Goal: Task Accomplishment & Management: Complete application form

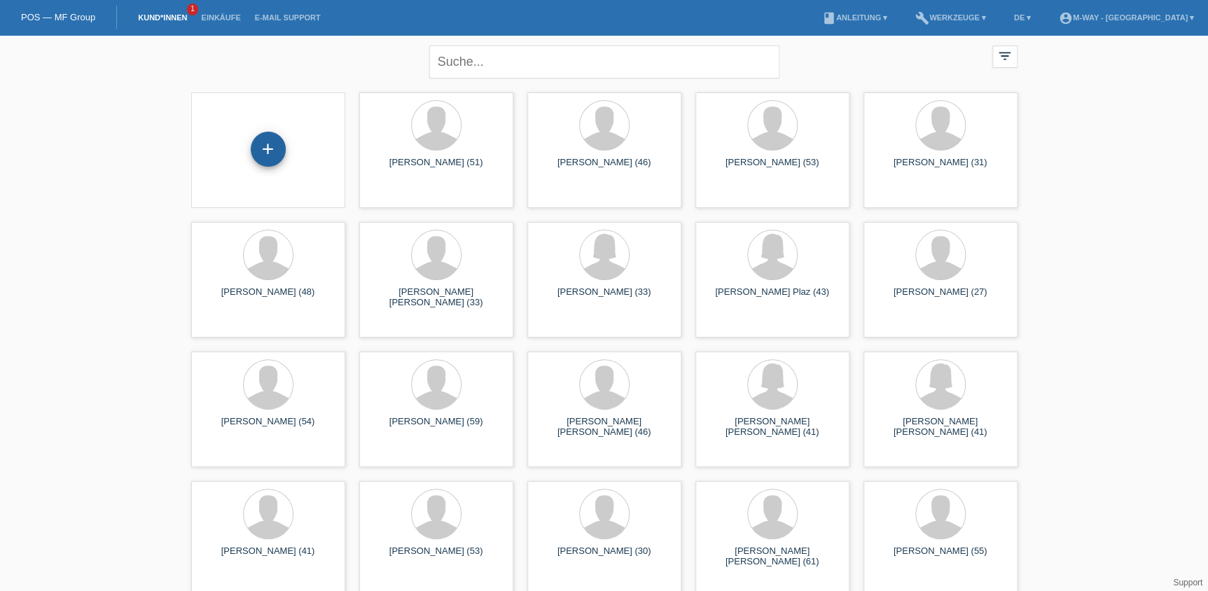
click at [258, 153] on div "+" at bounding box center [268, 149] width 35 height 35
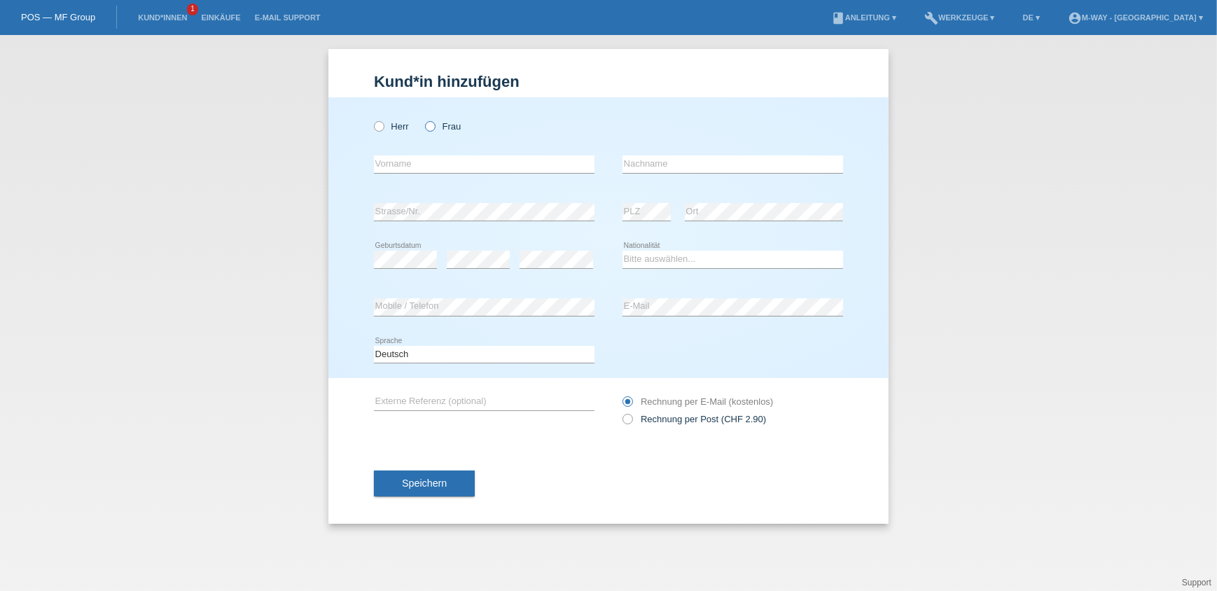
click at [423, 119] on icon at bounding box center [423, 119] width 0 height 0
click at [433, 123] on input "Frau" at bounding box center [429, 125] width 9 height 9
radio input "true"
click at [428, 162] on input "text" at bounding box center [484, 164] width 221 height 18
type input "[PERSON_NAME]"
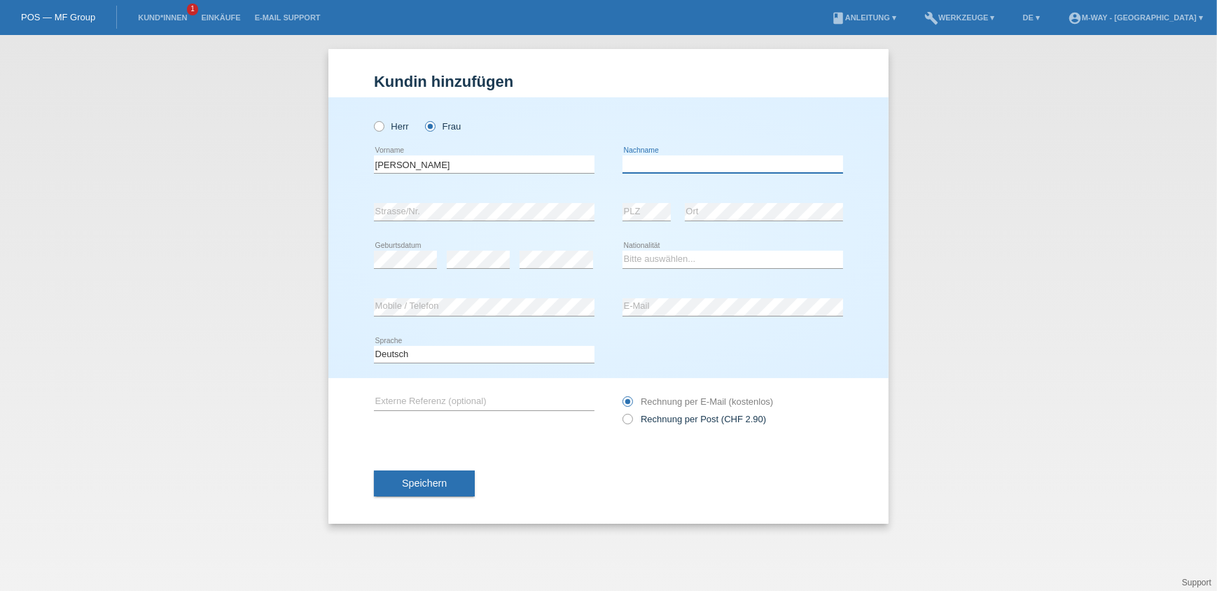
click at [740, 161] on input "text" at bounding box center [733, 164] width 221 height 18
type input "Geschwind"
click at [662, 256] on select "Bitte auswählen... Schweiz Deutschland Liechtenstein Österreich ------------ Af…" at bounding box center [733, 259] width 221 height 17
select select "CH"
click at [623, 251] on select "Bitte auswählen... Schweiz Deutschland Liechtenstein Österreich ------------ Af…" at bounding box center [733, 259] width 221 height 17
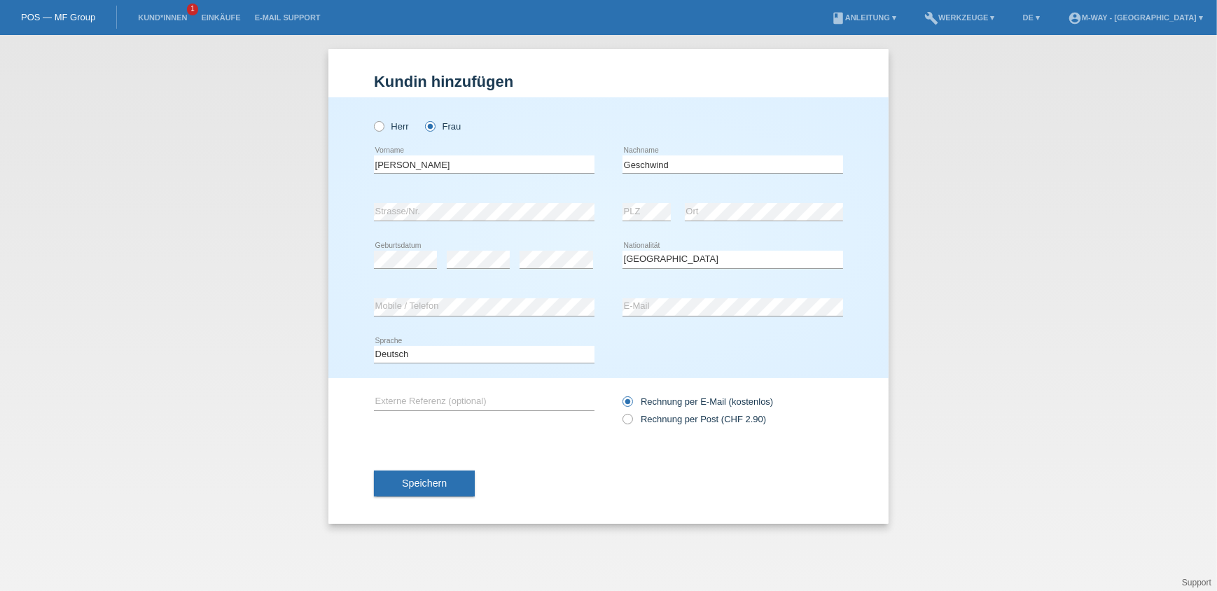
click at [674, 354] on div "Deutsch Français Italiano English error Sprache" at bounding box center [608, 355] width 469 height 48
click at [398, 483] on button "Speichern" at bounding box center [424, 484] width 101 height 27
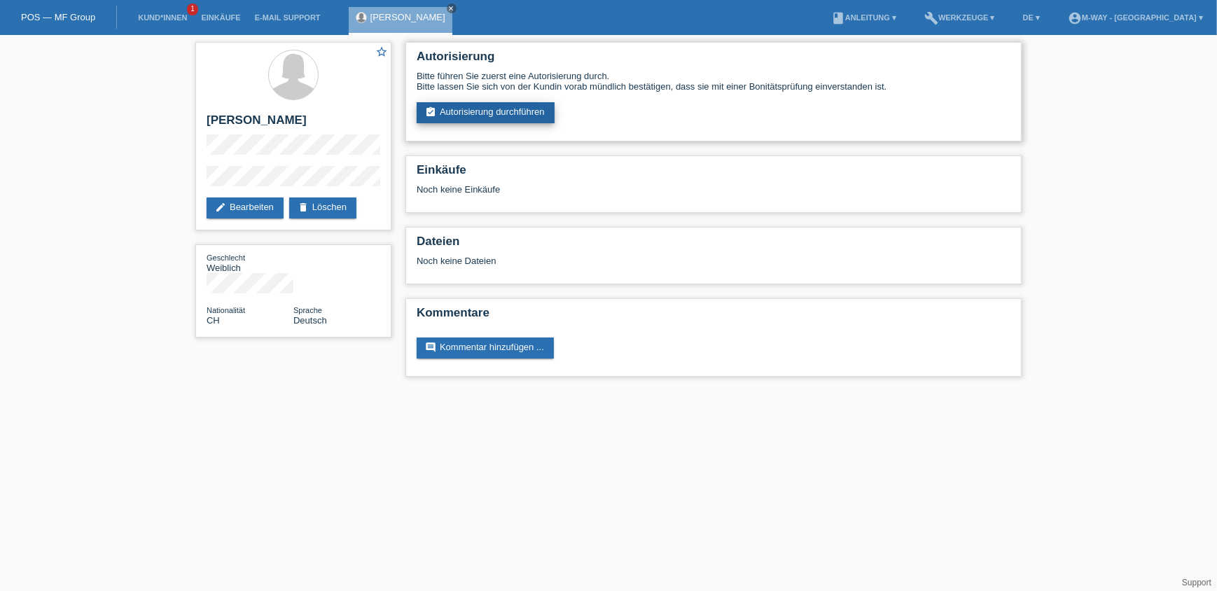
click at [491, 106] on link "assignment_turned_in Autorisierung durchführen" at bounding box center [486, 112] width 138 height 21
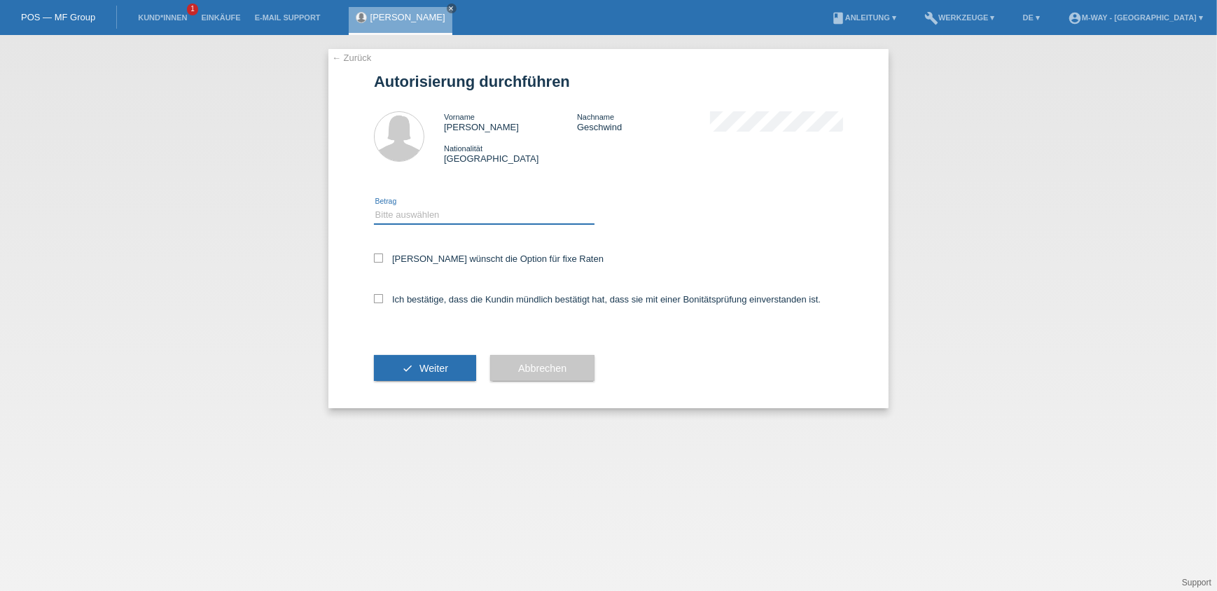
click at [452, 216] on select "Bitte auswählen CHF 1.00 - CHF 499.00 CHF 500.00 - CHF 1'999.00 CHF 2'000.00 - …" at bounding box center [484, 215] width 221 height 17
select select "3"
click at [374, 207] on select "Bitte auswählen CHF 1.00 - CHF 499.00 CHF 500.00 - CHF 1'999.00 CHF 2'000.00 - …" at bounding box center [484, 215] width 221 height 17
click at [412, 257] on label "Kundin wünscht die Option für fixe Raten" at bounding box center [489, 258] width 230 height 11
click at [383, 257] on input "Kundin wünscht die Option für fixe Raten" at bounding box center [378, 257] width 9 height 9
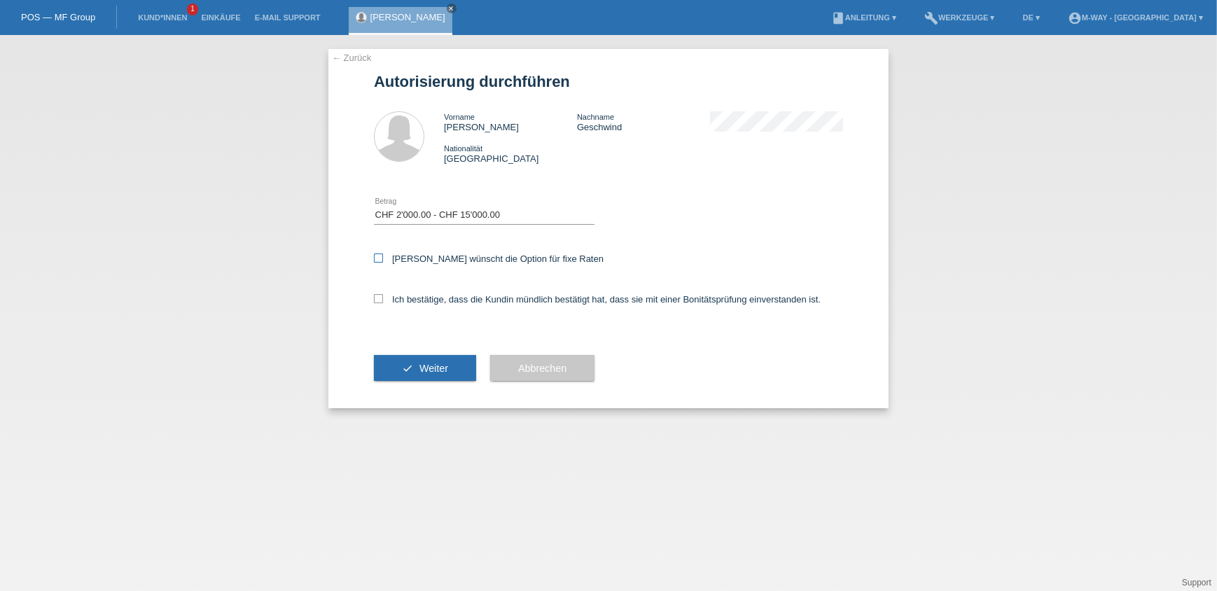
checkbox input "true"
click at [422, 300] on label "Ich bestätige, dass die Kundin mündlich bestätigt hat, dass sie mit einer Bonit…" at bounding box center [597, 299] width 447 height 11
click at [383, 300] on input "Ich bestätige, dass die Kundin mündlich bestätigt hat, dass sie mit einer Bonit…" at bounding box center [378, 298] width 9 height 9
checkbox input "true"
click at [426, 363] on span "Weiter" at bounding box center [433, 368] width 29 height 11
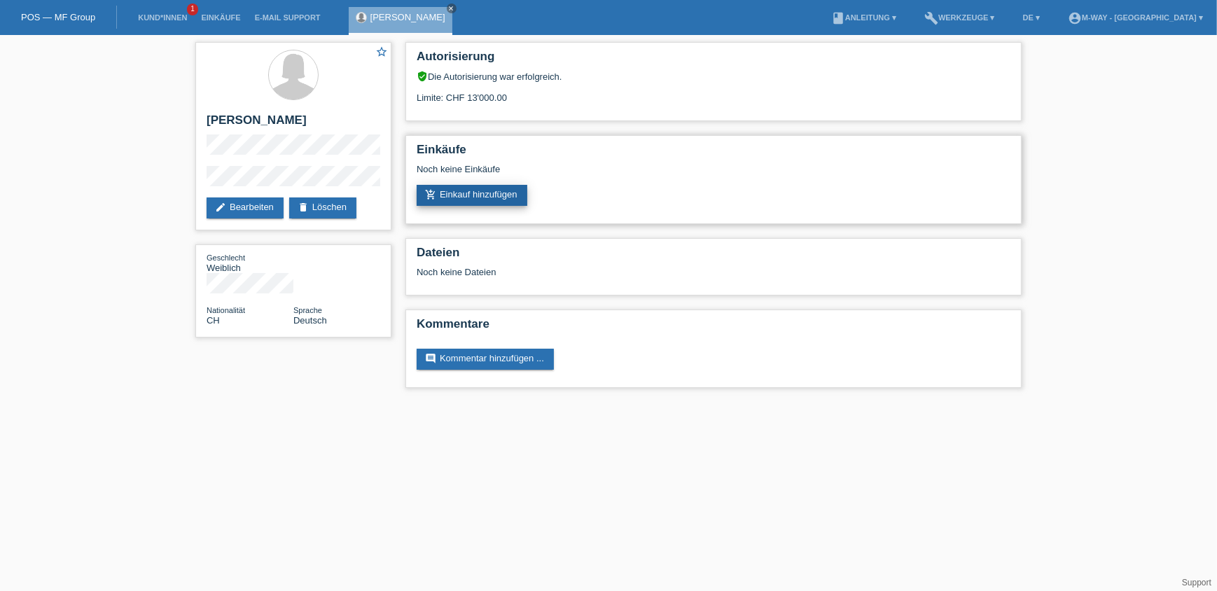
click at [517, 198] on link "add_shopping_cart Einkauf hinzufügen" at bounding box center [472, 195] width 111 height 21
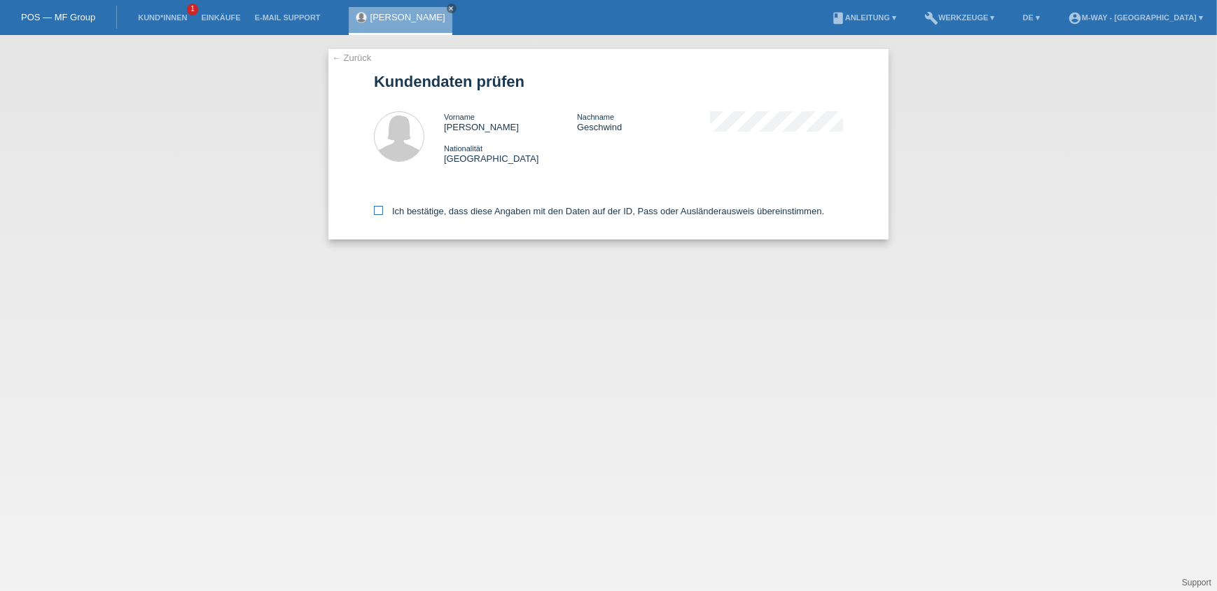
click at [394, 211] on label "Ich bestätige, dass diese Angaben mit den Daten auf der ID, Pass oder Ausländer…" at bounding box center [599, 211] width 450 height 11
click at [383, 211] on input "Ich bestätige, dass diese Angaben mit den Daten auf der ID, Pass oder Ausländer…" at bounding box center [378, 210] width 9 height 9
checkbox input "true"
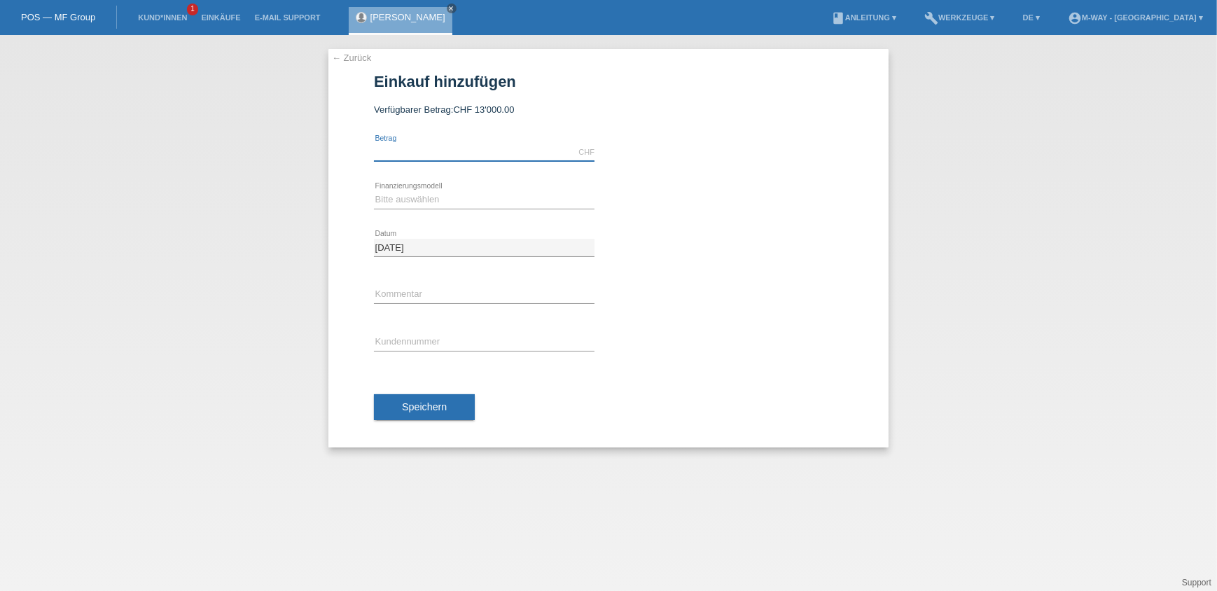
click at [490, 144] on input "text" at bounding box center [484, 153] width 221 height 18
click at [650, 137] on div at bounding box center [733, 134] width 221 height 11
click at [461, 153] on input "text" at bounding box center [484, 153] width 221 height 18
click at [439, 198] on select "Bitte auswählen Fixe Raten Kauf auf Rechnung mit Teilzahlungsoption" at bounding box center [484, 199] width 221 height 17
select select "77"
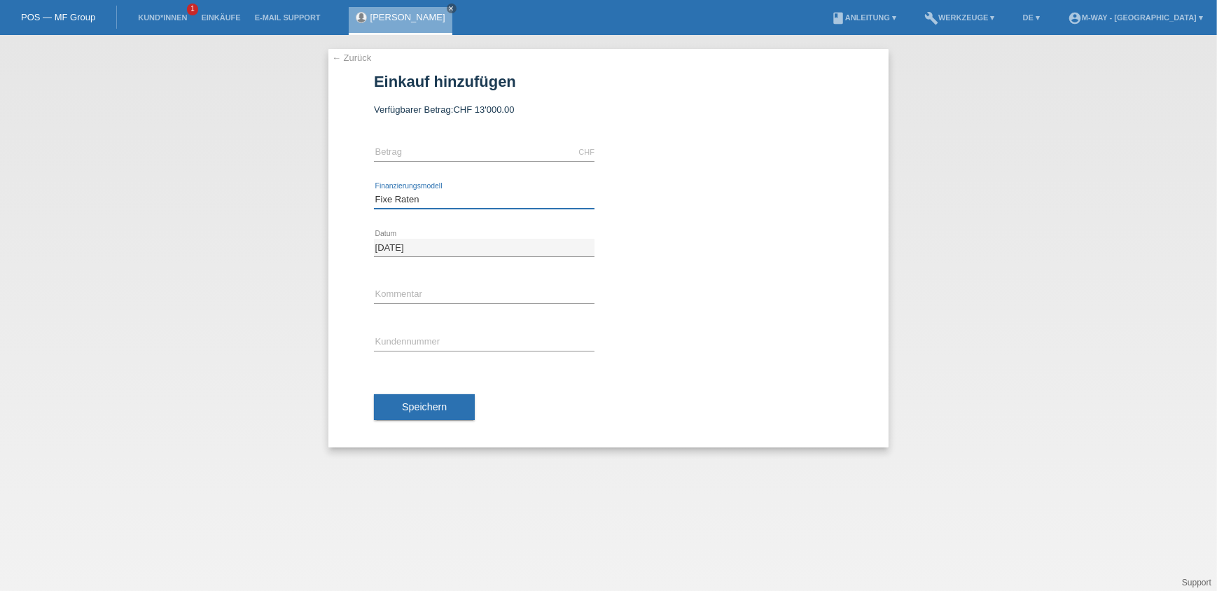
click at [374, 191] on select "Bitte auswählen Fixe Raten Kauf auf Rechnung mit Teilzahlungsoption" at bounding box center [484, 199] width 221 height 17
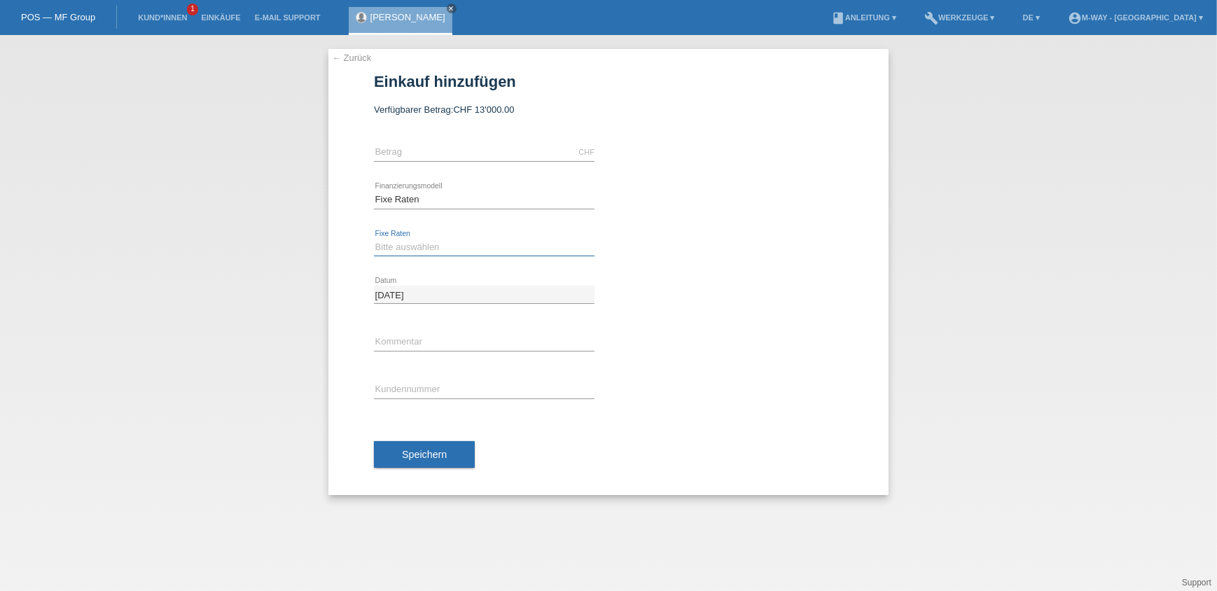
click at [436, 252] on select "Bitte auswählen 4 Raten 5 Raten 6 Raten 7 Raten 8 Raten 9 Raten 10 Raten 11 Rat…" at bounding box center [484, 247] width 221 height 17
select select "202"
click at [374, 239] on select "Bitte auswählen 4 Raten 5 Raten 6 Raten 7 Raten 8 Raten 9 Raten 10 Raten 11 Rat…" at bounding box center [484, 247] width 221 height 17
click at [431, 344] on input "text" at bounding box center [484, 342] width 221 height 18
type input "Belegnr.:"
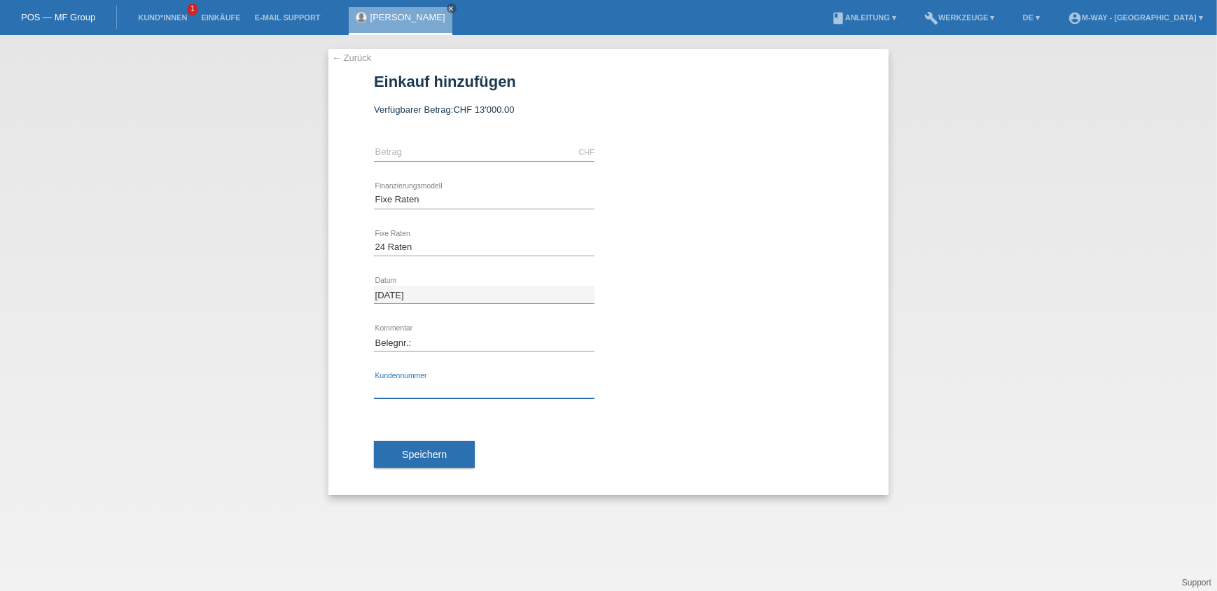
click at [429, 390] on input "text" at bounding box center [484, 390] width 221 height 18
type input "K067"
click at [438, 148] on input "text" at bounding box center [484, 153] width 221 height 18
click at [730, 200] on div "Bitte auswählen Fixe Raten Kauf auf Rechnung mit Teilzahlungsoption error Finan…" at bounding box center [608, 200] width 469 height 48
click at [380, 148] on input "text" at bounding box center [484, 153] width 221 height 18
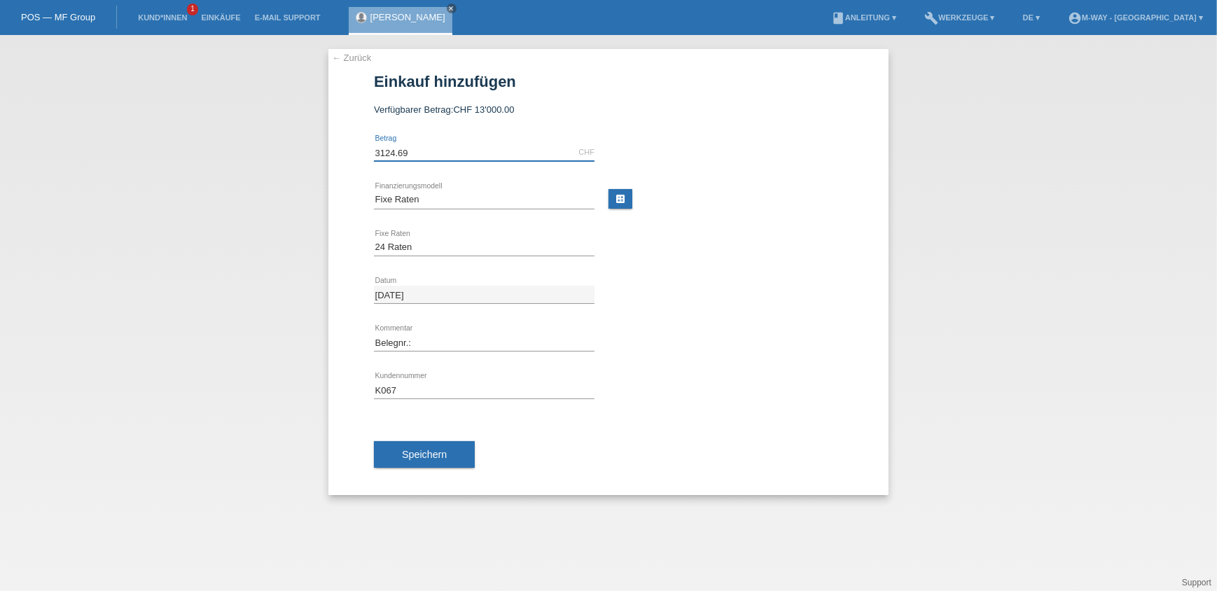
type input "3124.69"
click at [437, 351] on div "Belegnr.: error Kommentar" at bounding box center [484, 343] width 221 height 48
click at [450, 336] on input "Belegnr.:" at bounding box center [484, 342] width 221 height 18
type input "Belegnr.: 67155/6"
click at [450, 389] on input "K067" at bounding box center [484, 390] width 221 height 18
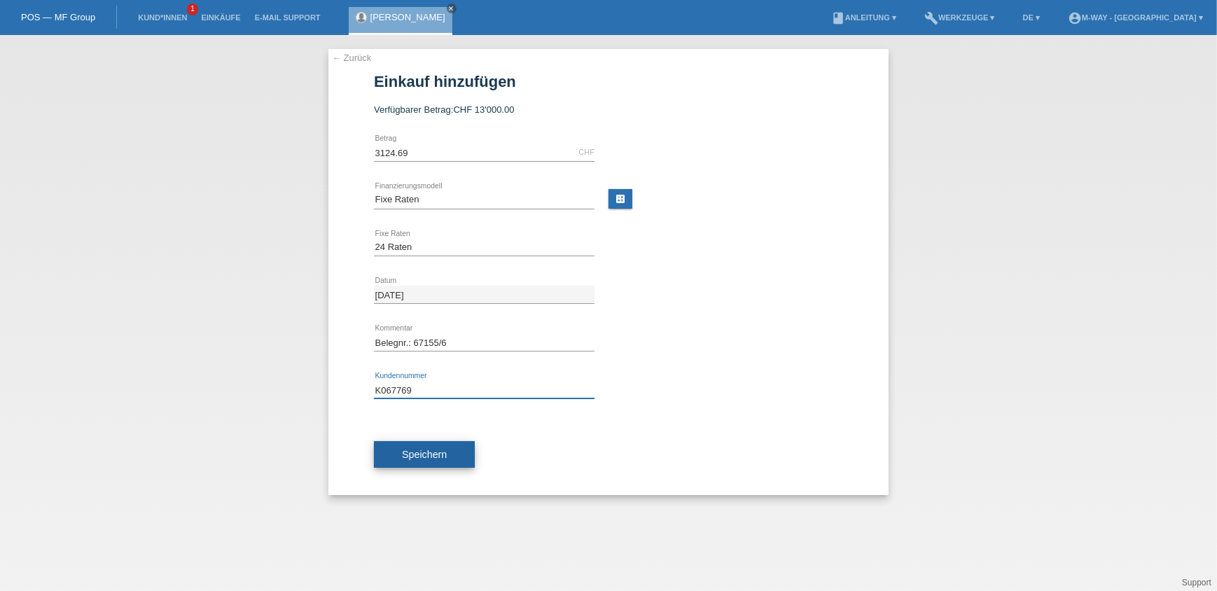
type input "K067769"
click at [436, 457] on span "Speichern" at bounding box center [424, 454] width 45 height 11
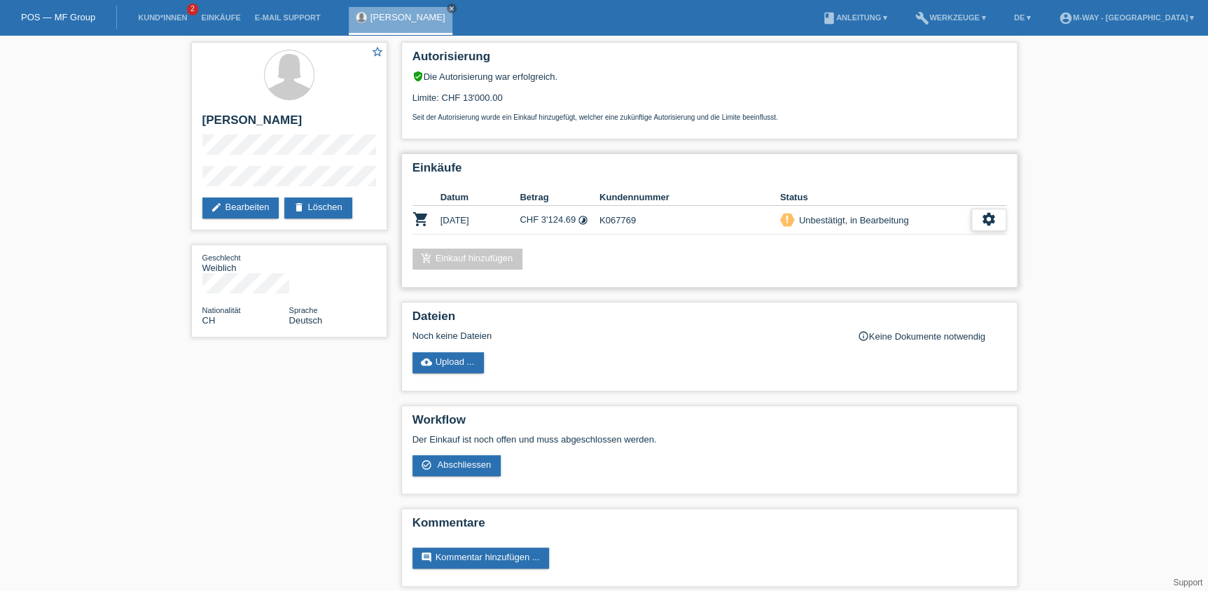
click at [987, 220] on icon "settings" at bounding box center [988, 218] width 15 height 15
click at [905, 281] on div "check_circle_outline Abschliessen" at bounding box center [938, 282] width 225 height 21
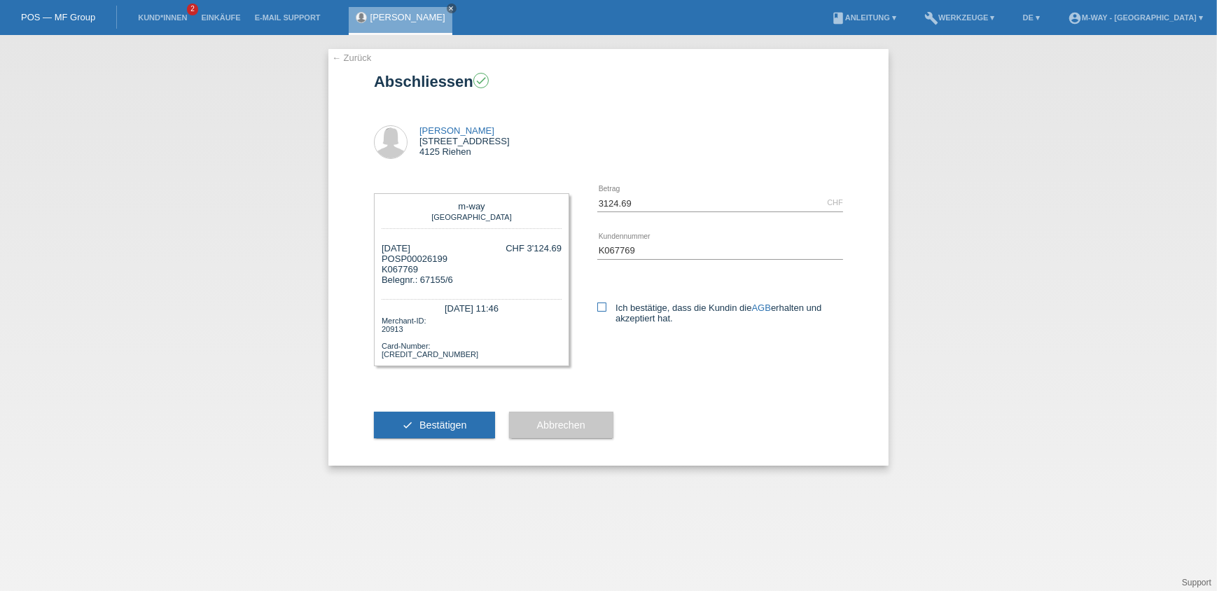
click at [606, 303] on label "Ich bestätige, dass die Kundin die AGB erhalten und akzeptiert hat." at bounding box center [720, 313] width 246 height 21
click at [606, 303] on input "Ich bestätige, dass die Kundin die AGB erhalten und akzeptiert hat." at bounding box center [601, 307] width 9 height 9
checkbox input "true"
click at [443, 426] on span "Bestätigen" at bounding box center [443, 424] width 48 height 11
